Goal: Use online tool/utility: Utilize a website feature to perform a specific function

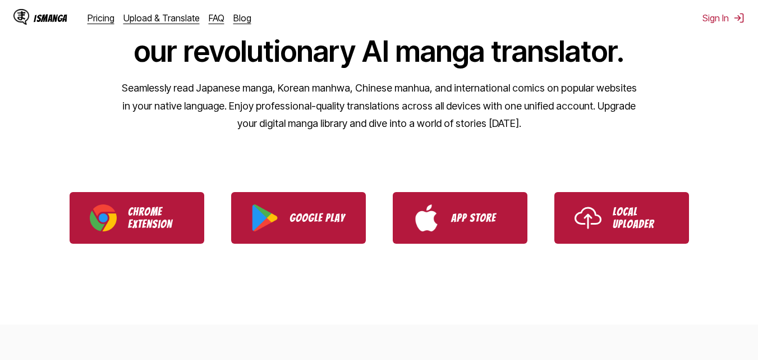
scroll to position [164, 0]
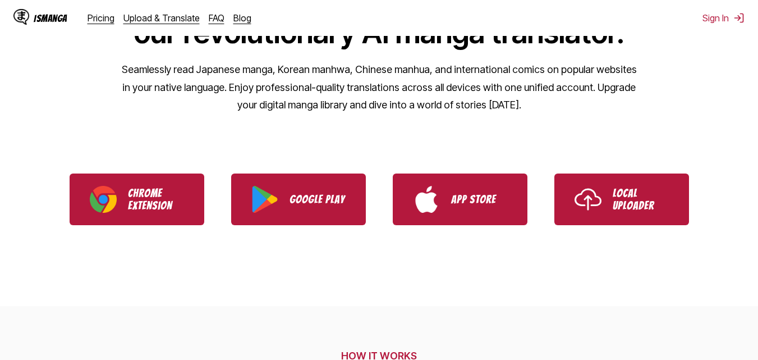
click at [631, 225] on ul "Chrome Extension Google Play App Store Local Uploader" at bounding box center [379, 199] width 758 height 79
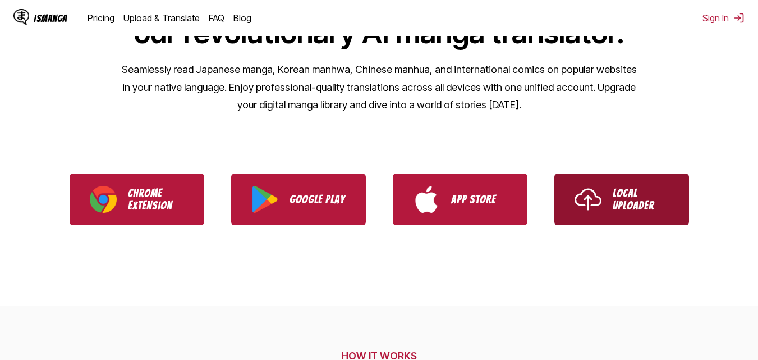
click at [630, 200] on p "Local Uploader" at bounding box center [641, 199] width 56 height 25
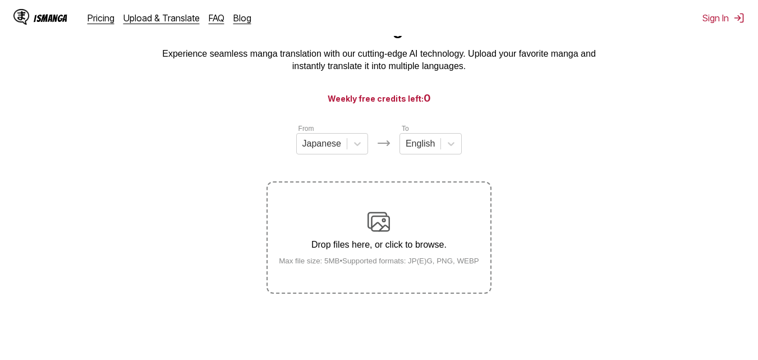
click at [446, 211] on label "Drop files here, or click to browse. Max file size: 5MB • Supported formats: JP…" at bounding box center [379, 237] width 222 height 110
click at [0, 0] on input "Drop files here, or click to browse. Max file size: 5MB • Supported formats: JP…" at bounding box center [0, 0] width 0 height 0
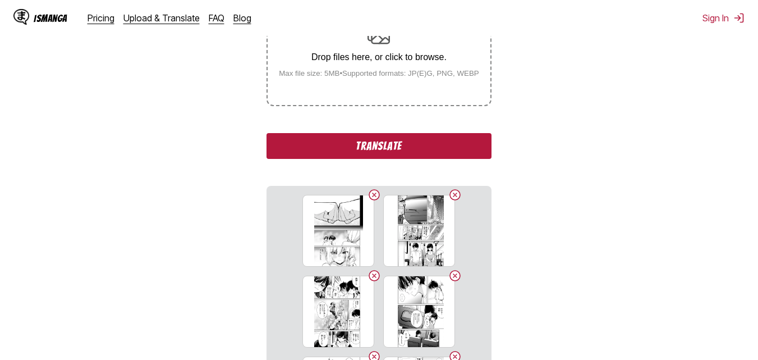
scroll to position [27, 0]
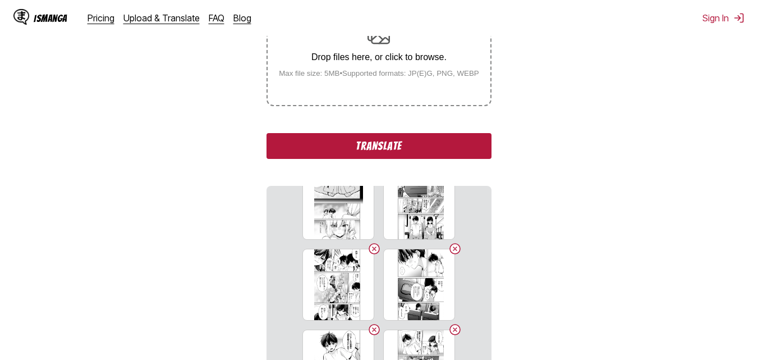
click at [363, 137] on button "Translate" at bounding box center [378, 146] width 224 height 26
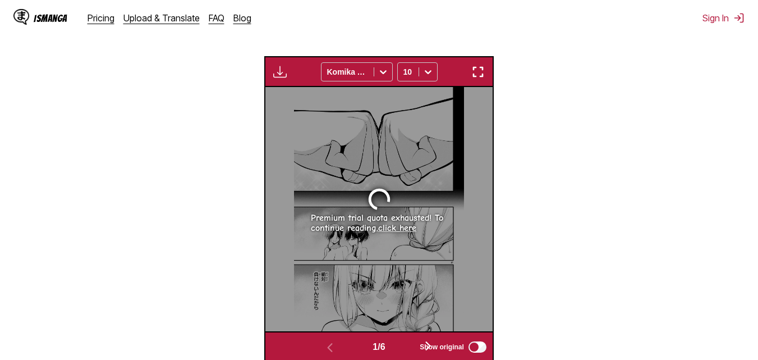
scroll to position [342, 0]
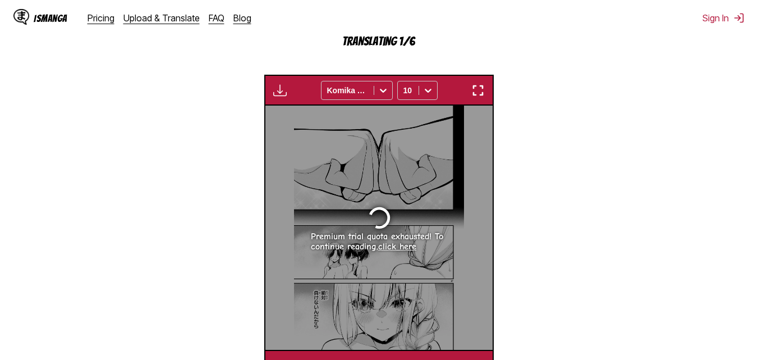
click at [555, 91] on section "From Japanese To English Drop files here, or click to browse. Max file size: 5M…" at bounding box center [379, 108] width 740 height 543
